Goal: Information Seeking & Learning: Learn about a topic

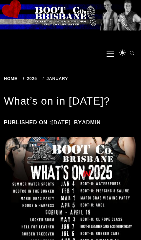
click at [115, 53] on nav "Primary Menu GET TICKETS Home About BootCo About BootCo Committee Merchandise T…" at bounding box center [120, 54] width 34 height 20
click at [106, 54] on nav "Primary Menu GET TICKETS Home About BootCo About BootCo Committee Merchandise T…" at bounding box center [120, 54] width 34 height 20
click at [110, 54] on span "Primary Menu" at bounding box center [110, 53] width 8 height 15
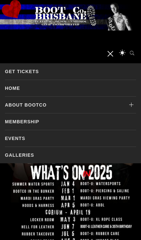
click at [88, 136] on link "Events" at bounding box center [70, 138] width 131 height 16
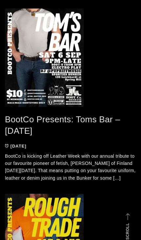
scroll to position [99, 0]
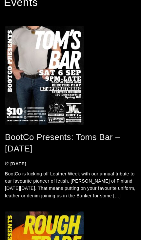
click at [65, 110] on span at bounding box center [70, 75] width 131 height 98
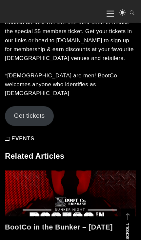
scroll to position [444, 0]
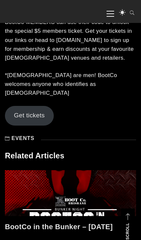
click at [35, 106] on link "Get tickets" at bounding box center [29, 116] width 49 height 20
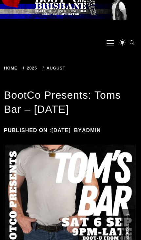
scroll to position [0, 0]
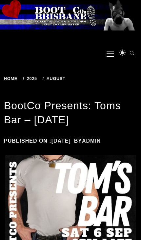
click at [108, 50] on span "Primary Menu" at bounding box center [110, 53] width 8 height 15
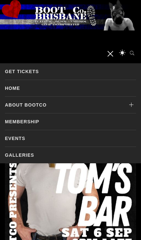
click at [88, 136] on link "Events" at bounding box center [70, 138] width 131 height 16
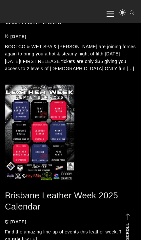
scroll to position [551, 0]
click at [52, 197] on link "Brisbane Leather Week 2025 Calendar" at bounding box center [61, 200] width 113 height 21
